Goal: Information Seeking & Learning: Find specific page/section

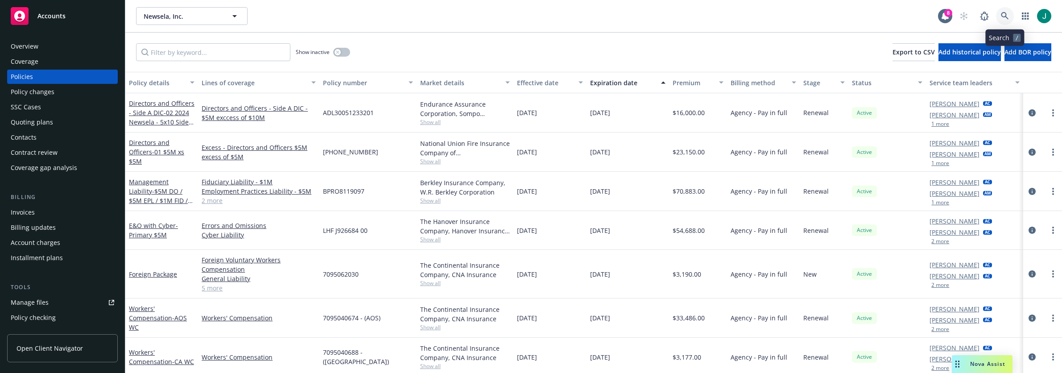
click at [1000, 17] on link at bounding box center [1005, 16] width 18 height 18
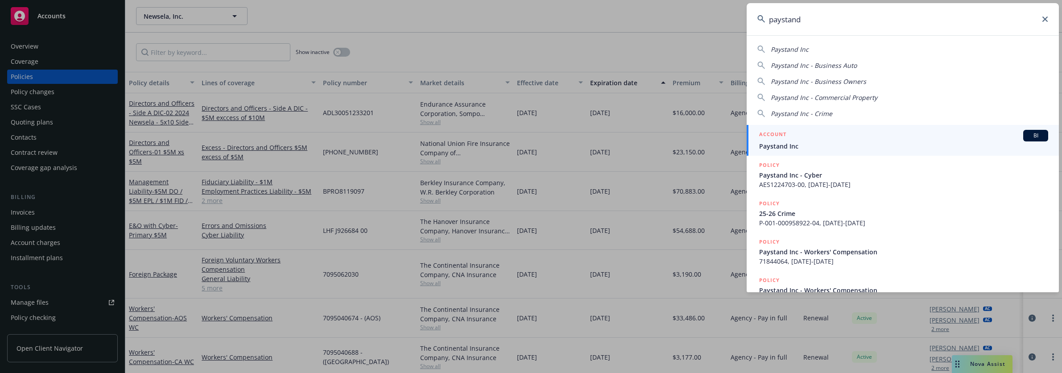
type input "paystand"
click at [824, 145] on span "Paystand Inc" at bounding box center [903, 145] width 289 height 9
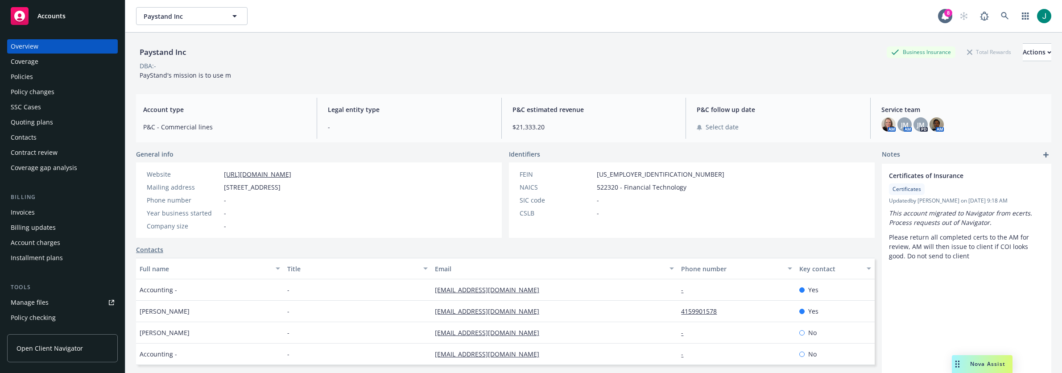
click at [20, 77] on div "Policies" at bounding box center [22, 77] width 22 height 14
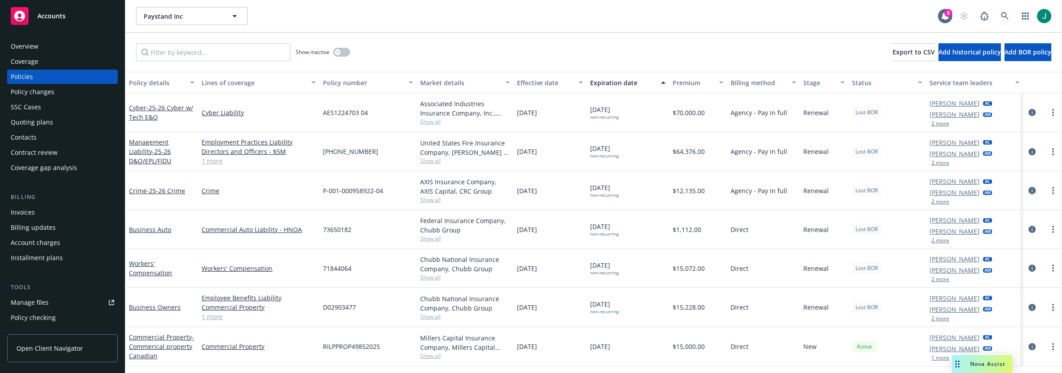
click at [1033, 190] on icon "circleInformation" at bounding box center [1032, 190] width 7 height 7
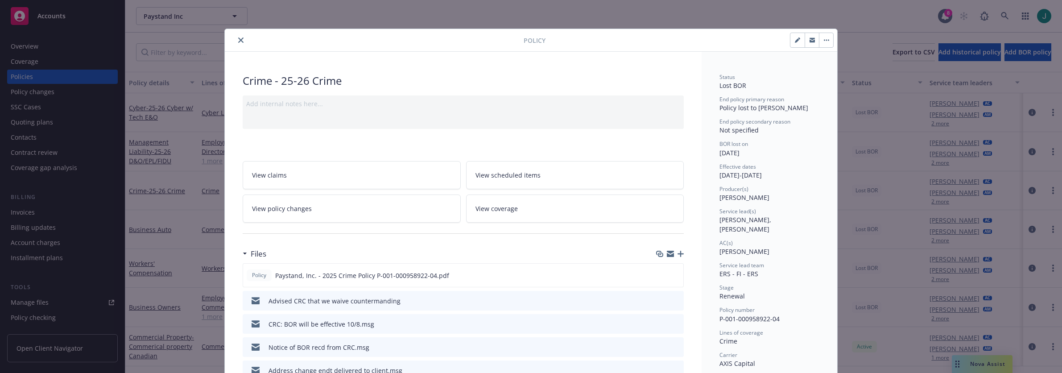
drag, startPoint x: 237, startPoint y: 39, endPoint x: 242, endPoint y: 38, distance: 4.5
click at [238, 39] on icon "close" at bounding box center [240, 39] width 5 height 5
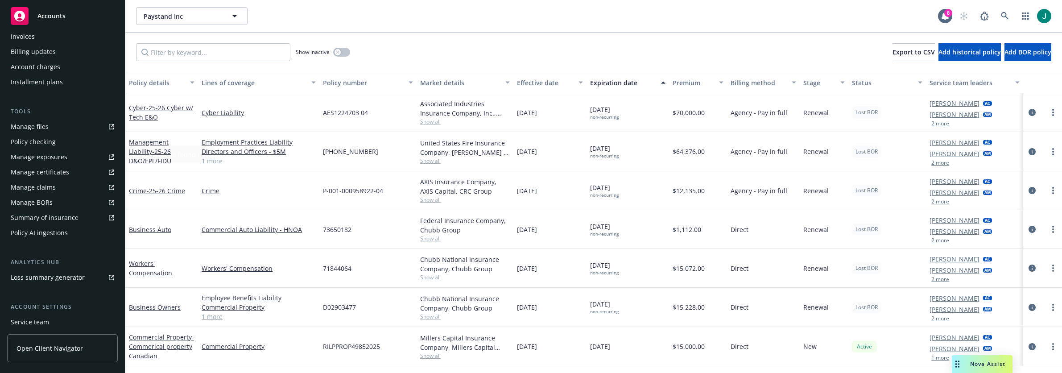
scroll to position [178, 0]
drag, startPoint x: 994, startPoint y: 357, endPoint x: 953, endPoint y: 356, distance: 41.5
click at [953, 356] on div "Nova Assist" at bounding box center [982, 364] width 61 height 18
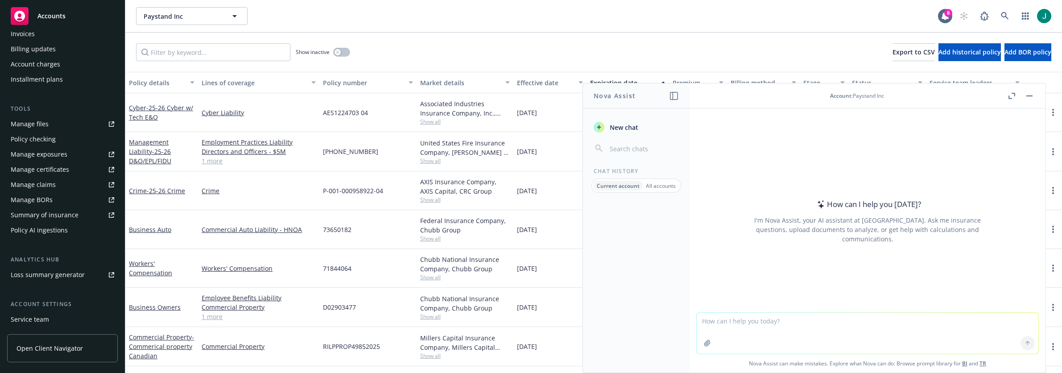
click at [1031, 96] on button "button" at bounding box center [1029, 96] width 11 height 11
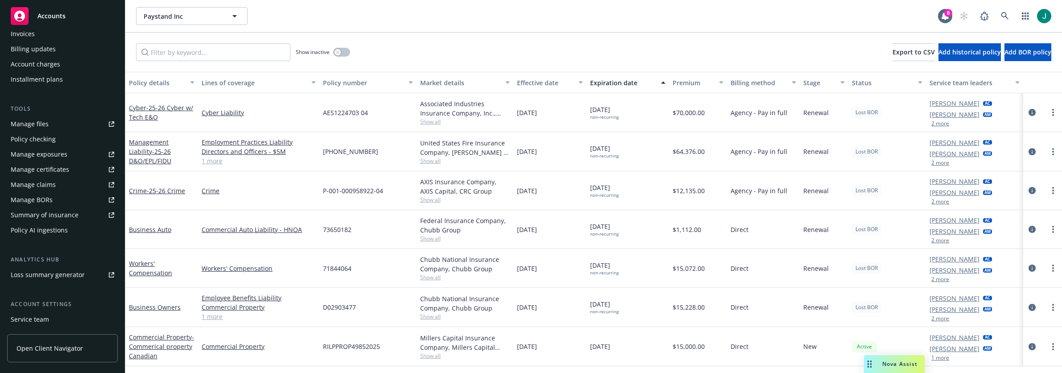
drag, startPoint x: 955, startPoint y: 367, endPoint x: 867, endPoint y: 367, distance: 87.9
click at [867, 367] on div "Drag to move" at bounding box center [869, 364] width 11 height 18
click at [47, 124] on div "Manage files" at bounding box center [30, 124] width 38 height 14
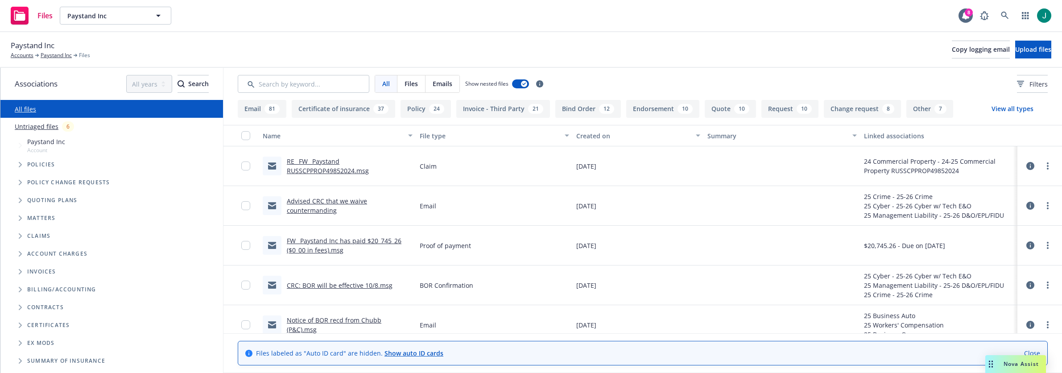
click at [592, 136] on div "Created on" at bounding box center [633, 135] width 114 height 9
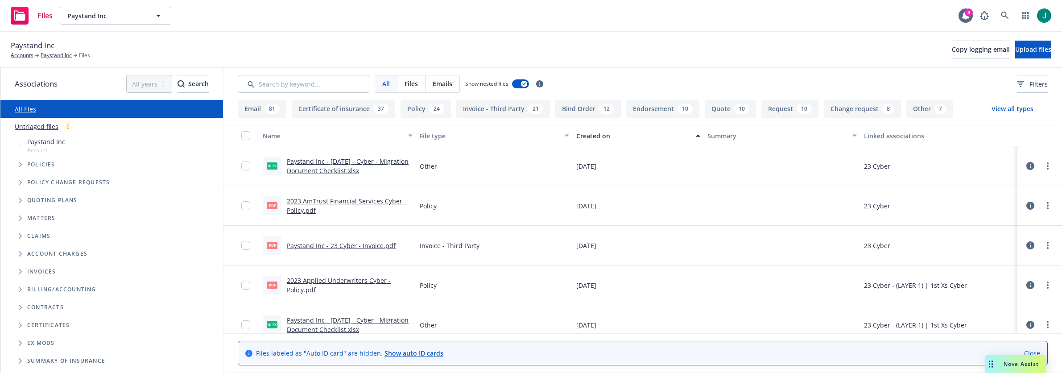
click at [592, 136] on div "Created on" at bounding box center [633, 135] width 114 height 9
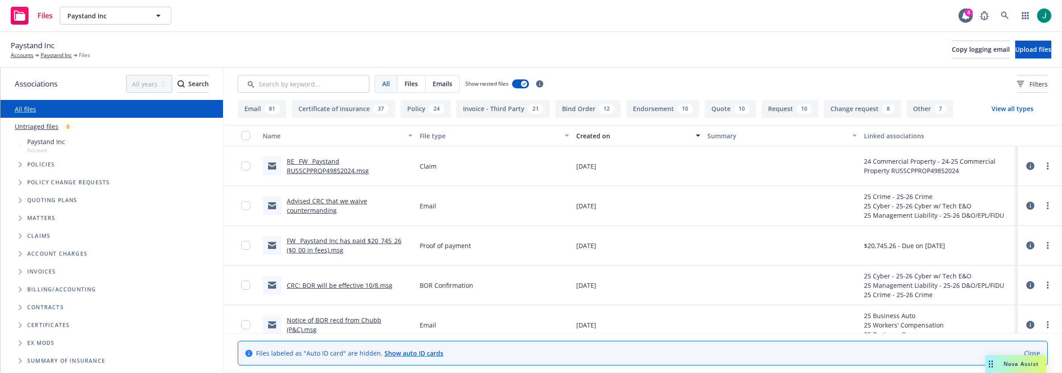
click at [344, 202] on link "Advised CRC that we waive countermanding" at bounding box center [327, 206] width 80 height 18
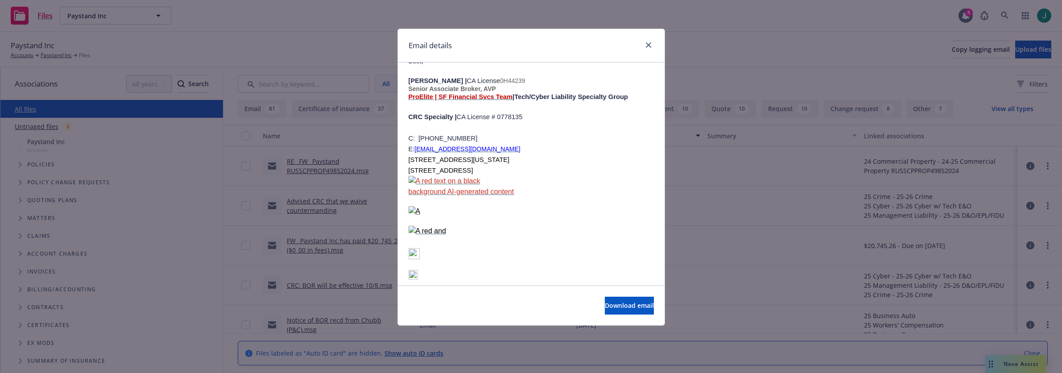
scroll to position [316, 0]
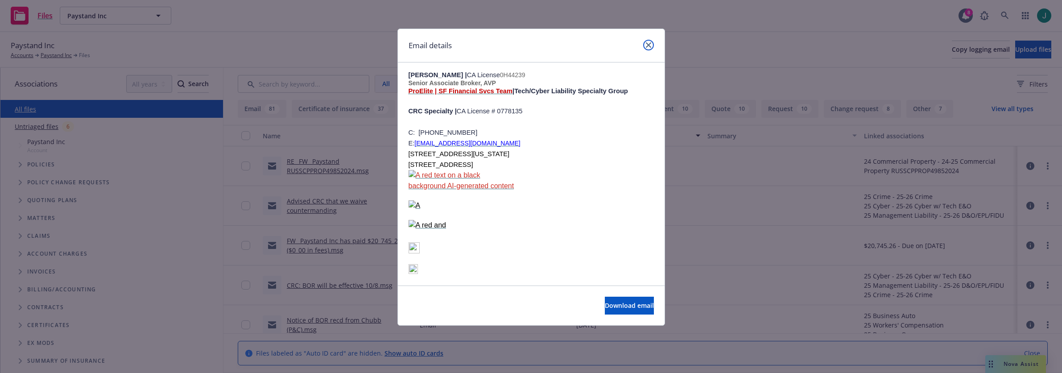
click at [647, 46] on icon "close" at bounding box center [648, 44] width 5 height 5
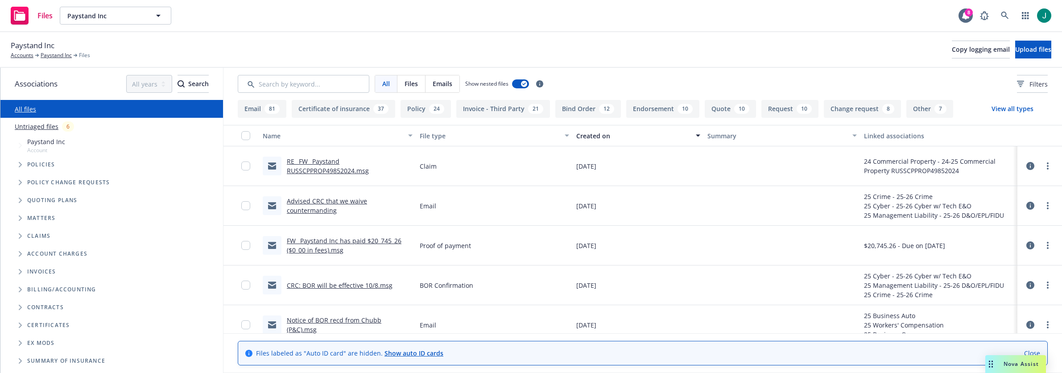
click at [348, 287] on link "CRC: BOR will be effective 10/8.msg" at bounding box center [340, 285] width 106 height 8
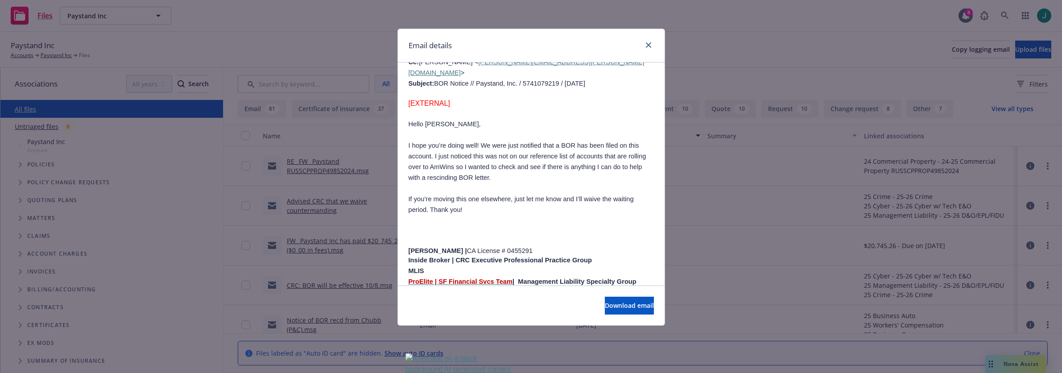
scroll to position [669, 0]
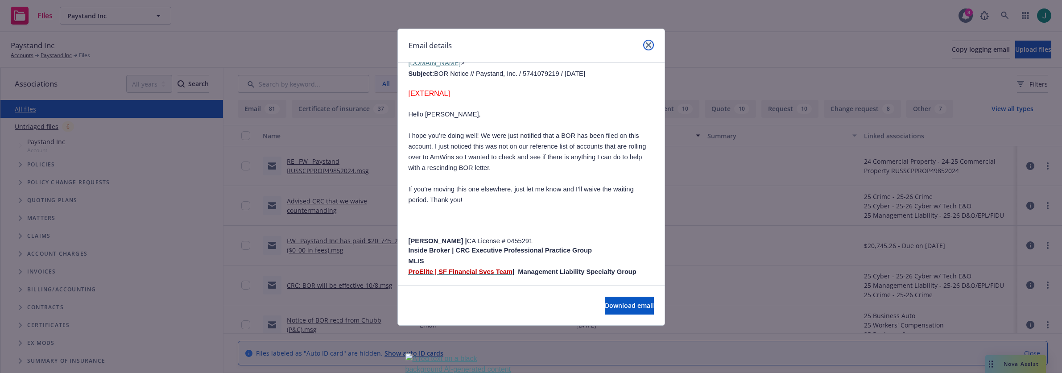
click at [643, 43] on link "close" at bounding box center [648, 45] width 11 height 11
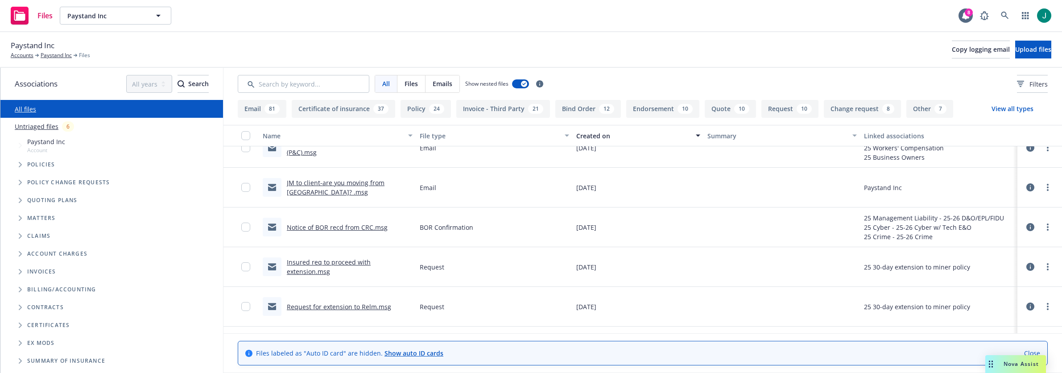
scroll to position [178, 0]
click at [352, 179] on link "JM to client-are you moving from [GEOGRAPHIC_DATA]? .msg" at bounding box center [336, 185] width 98 height 18
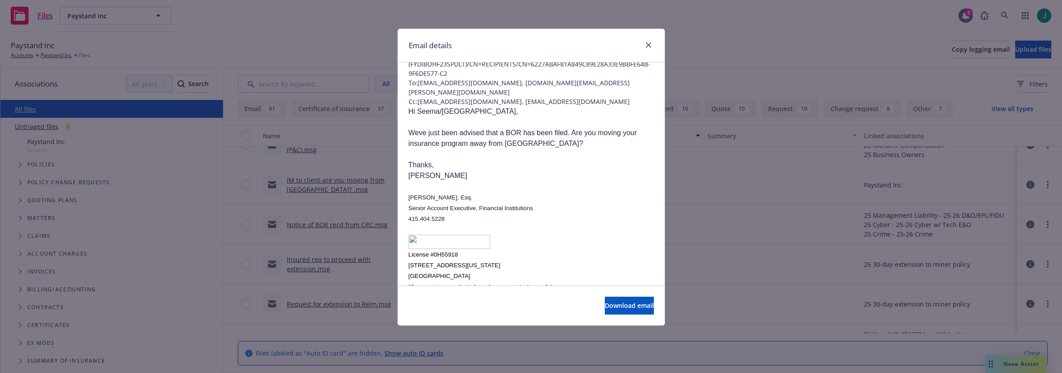
scroll to position [0, 0]
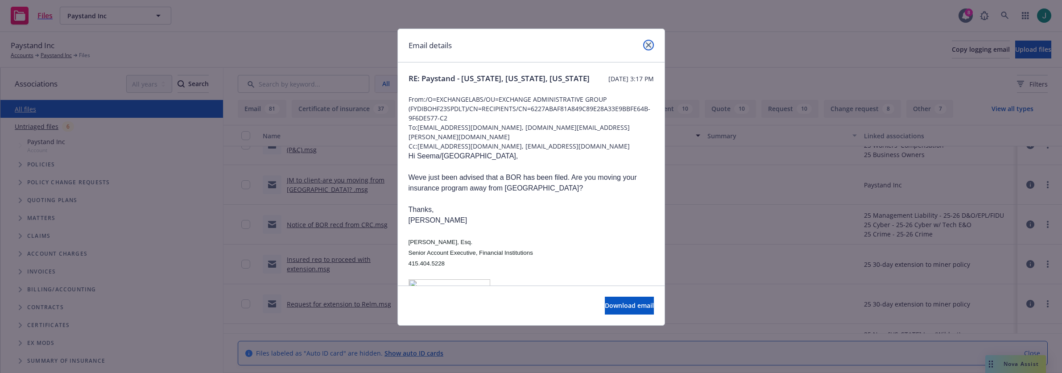
click at [651, 45] on link "close" at bounding box center [648, 45] width 11 height 11
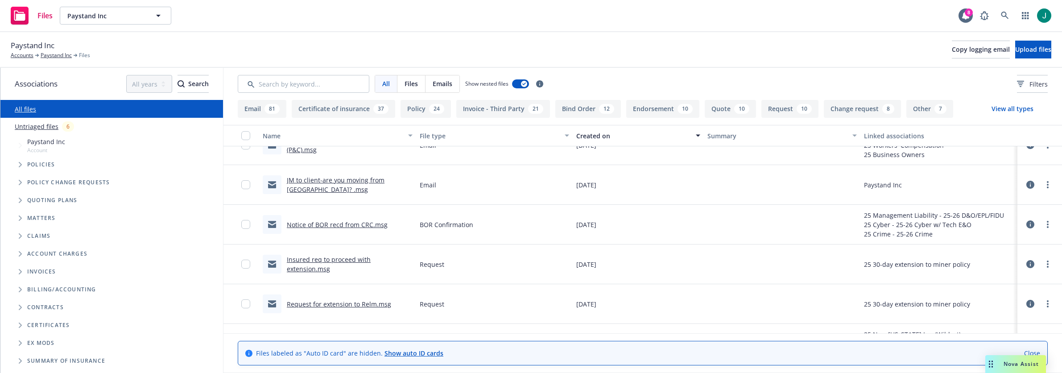
scroll to position [134, 0]
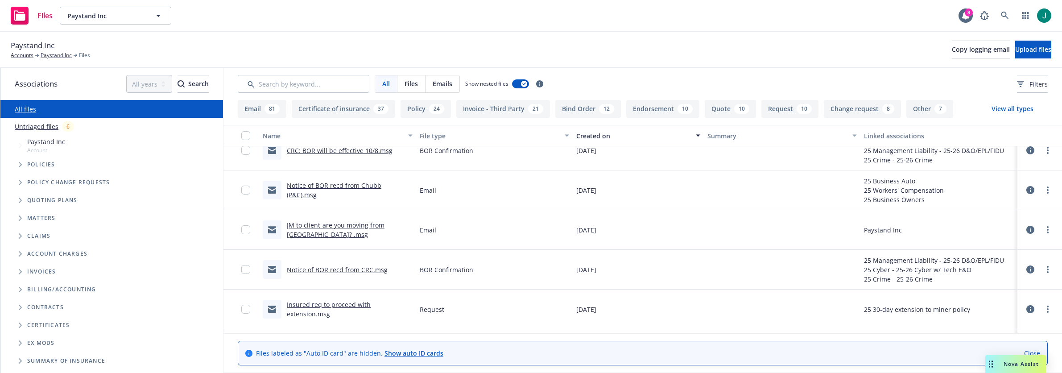
click at [348, 226] on link "JM to client-are you moving from [GEOGRAPHIC_DATA]? .msg" at bounding box center [336, 230] width 98 height 18
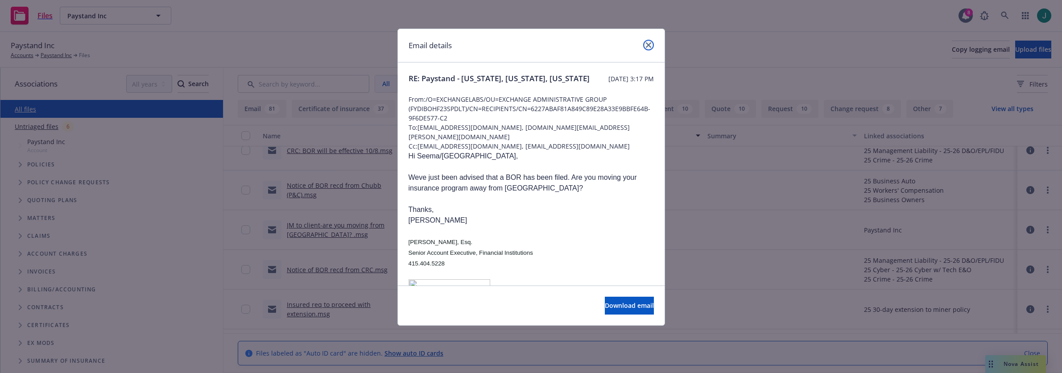
click at [649, 45] on icon "close" at bounding box center [648, 44] width 5 height 5
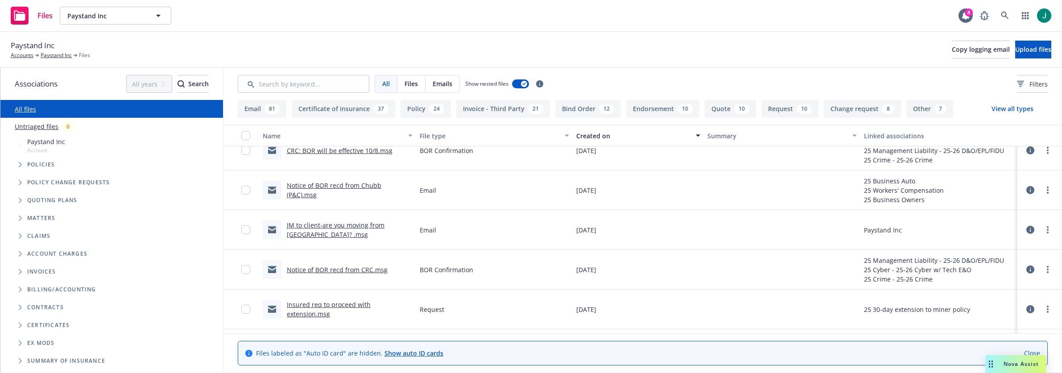
click at [348, 190] on link "Notice of BOR recd from Chubb (P&C).msg" at bounding box center [334, 190] width 95 height 18
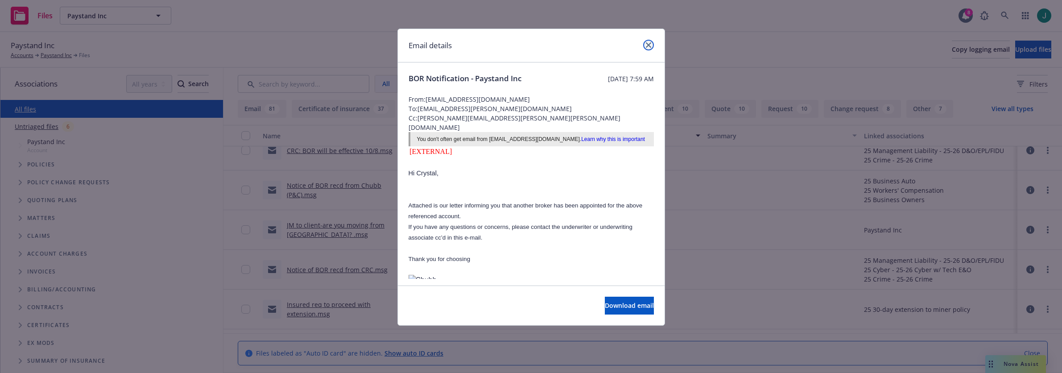
click at [648, 45] on icon "close" at bounding box center [648, 44] width 5 height 5
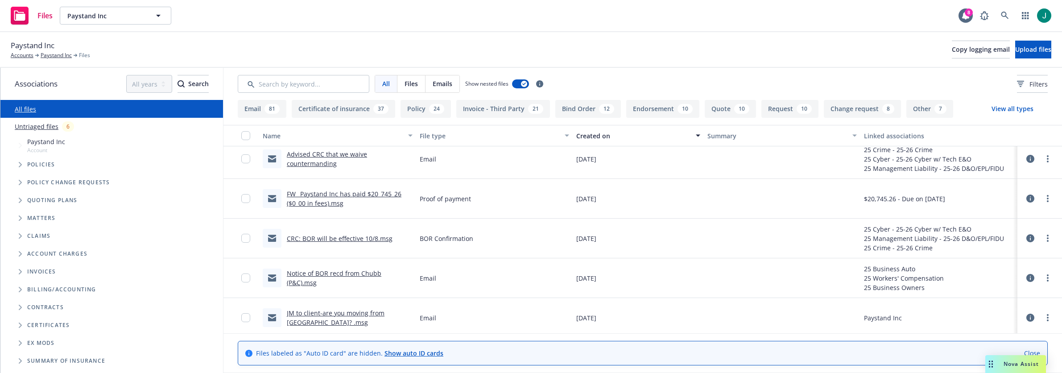
scroll to position [45, 0]
click at [336, 239] on link "CRC: BOR will be effective 10/8.msg" at bounding box center [340, 240] width 106 height 8
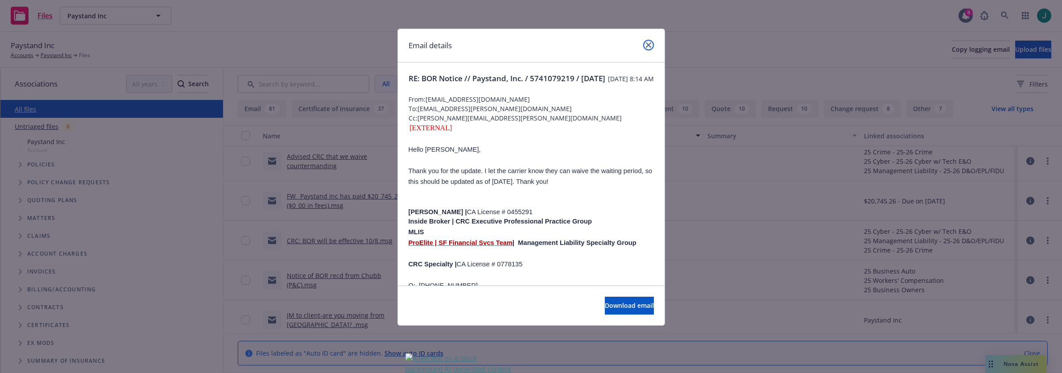
click at [643, 46] on link "close" at bounding box center [648, 45] width 11 height 11
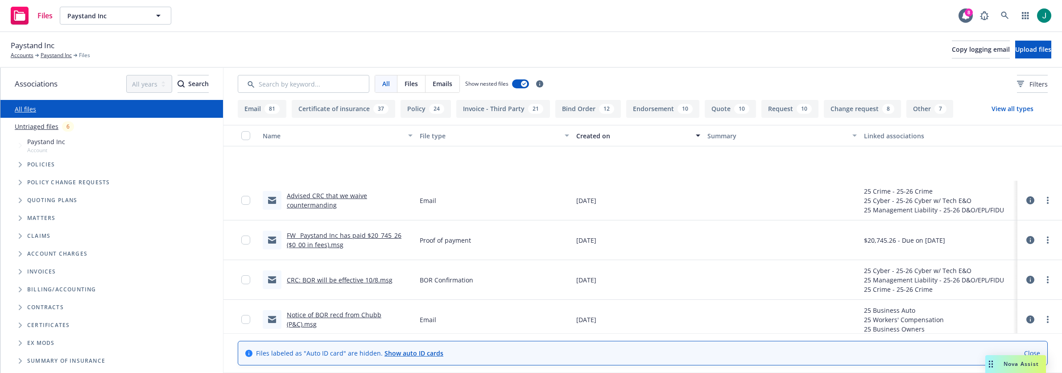
scroll to position [0, 0]
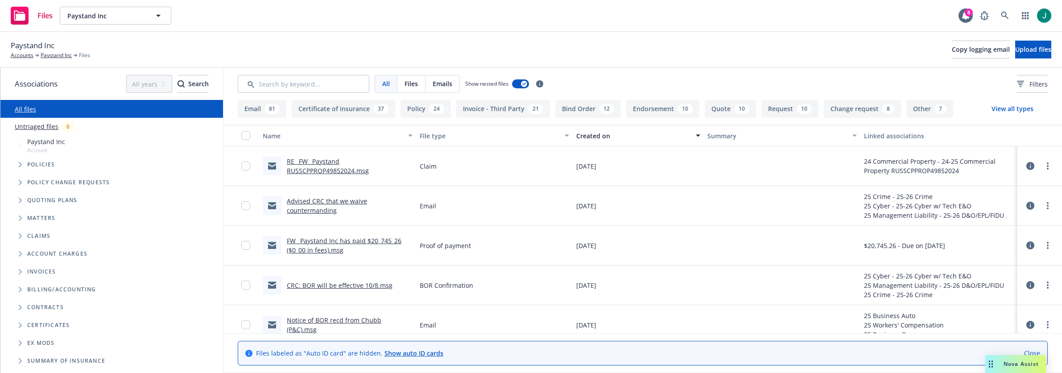
click at [19, 146] on icon "Tree Example" at bounding box center [21, 145] width 4 height 5
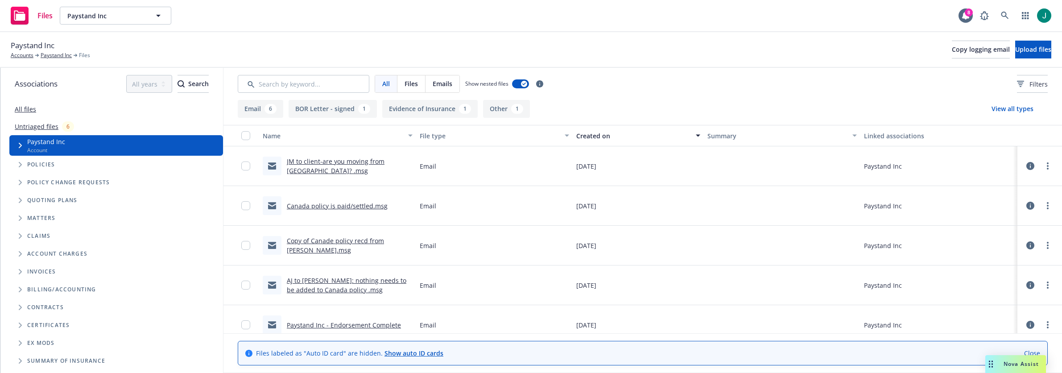
click at [18, 237] on span "Tree Example" at bounding box center [20, 236] width 14 height 14
click at [299, 84] on input "Search by keyword..." at bounding box center [304, 84] width 132 height 18
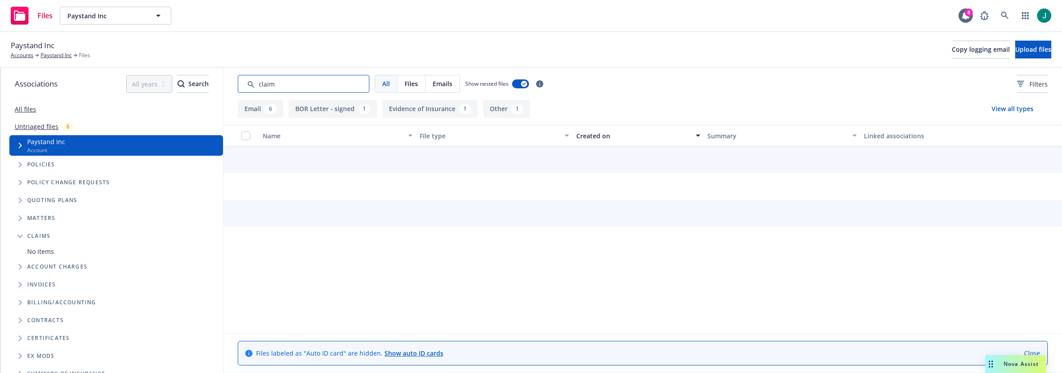
type input "claim"
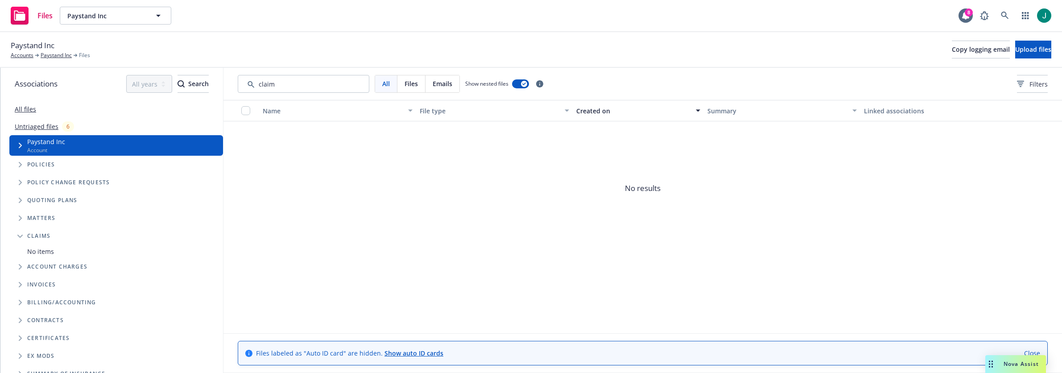
click at [27, 110] on link "All files" at bounding box center [25, 109] width 21 height 8
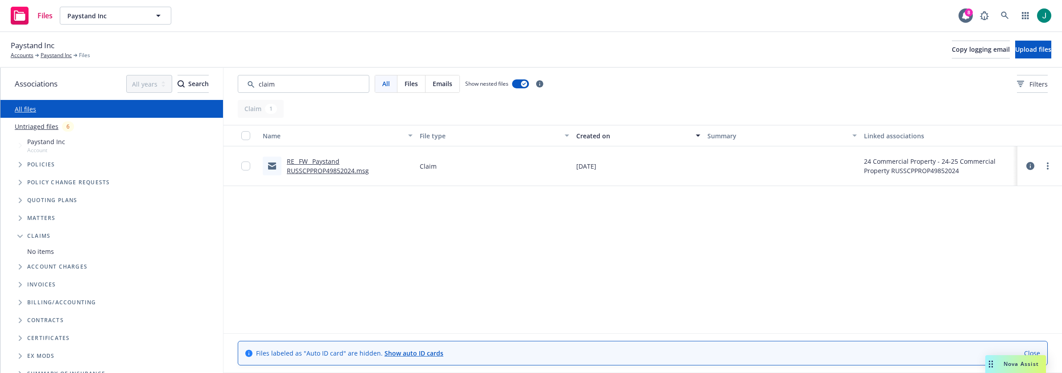
click at [314, 173] on link "RE_ FW_ Paystand RUSSCPPROP49852024.msg" at bounding box center [328, 166] width 82 height 18
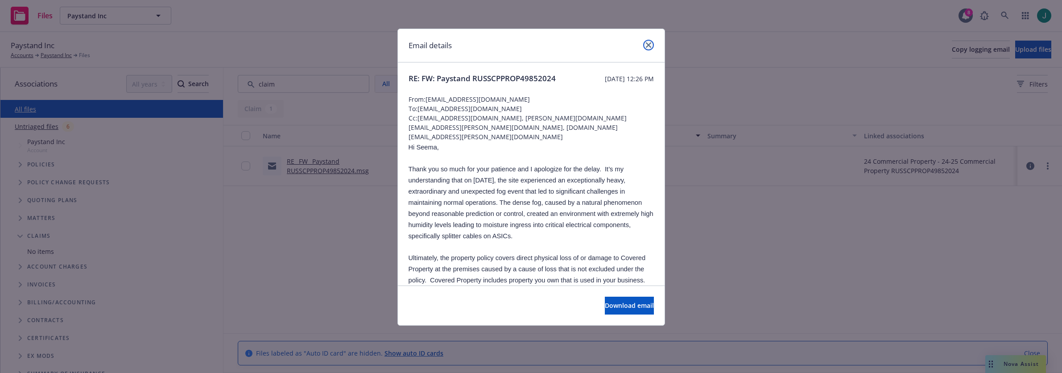
click at [651, 45] on icon "close" at bounding box center [648, 44] width 5 height 5
